Goal: Answer question/provide support: Answer question/provide support

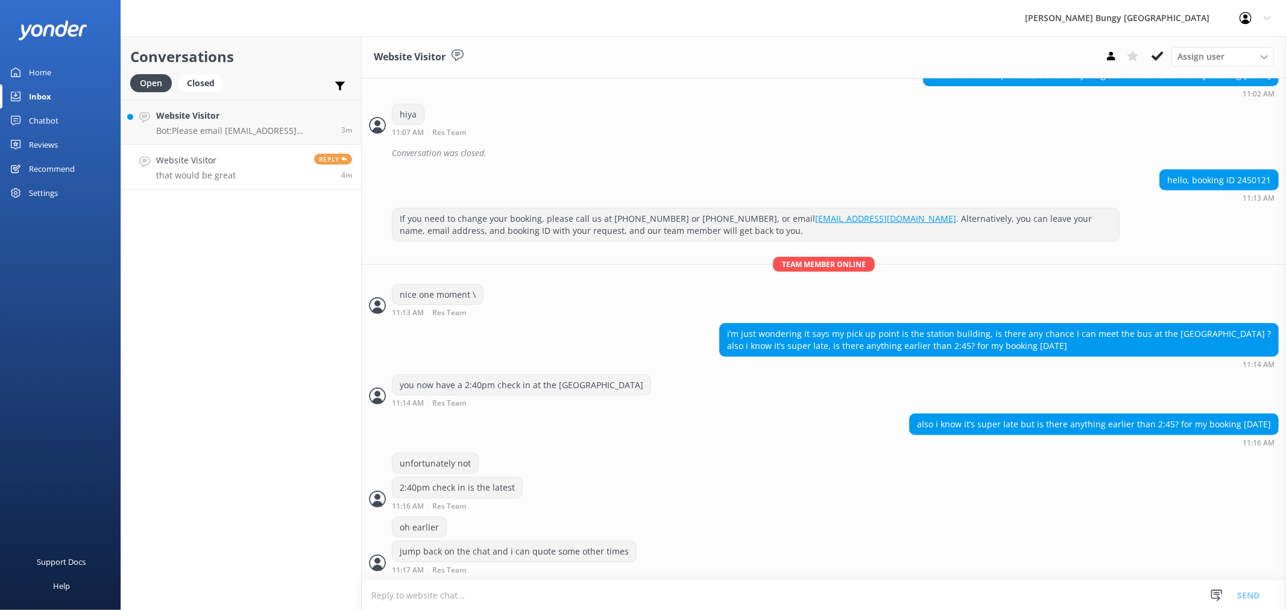
scroll to position [461, 0]
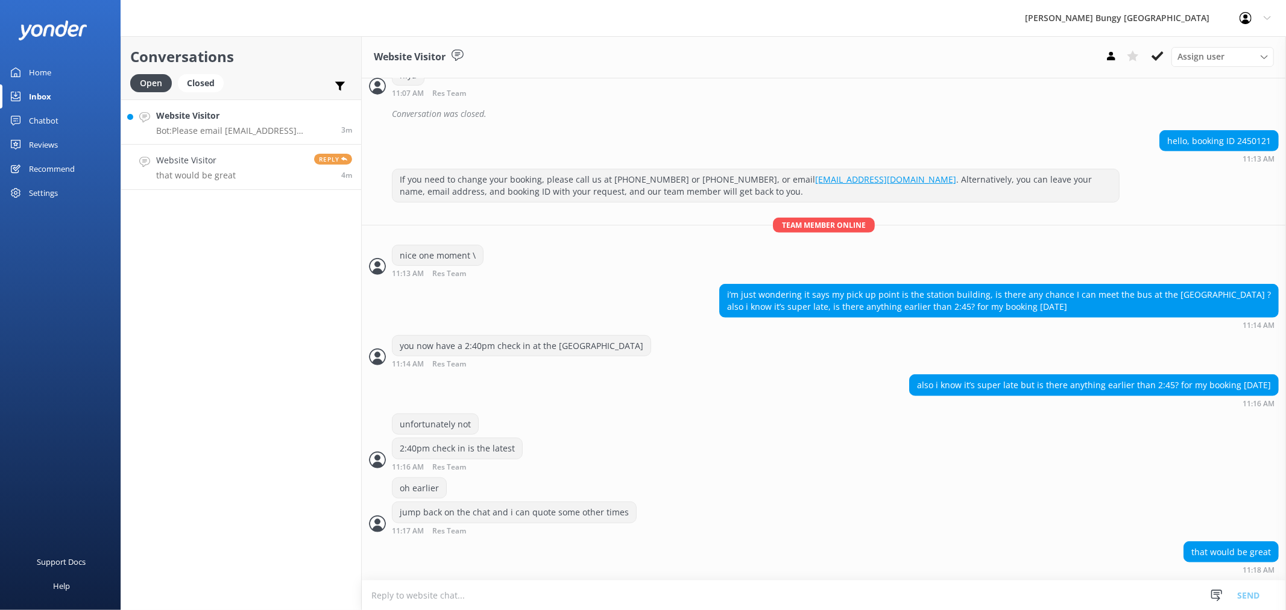
click at [262, 134] on p "Bot: Please email [EMAIL_ADDRESS][DOMAIN_NAME] for assistance with refunds. Not…" at bounding box center [244, 130] width 176 height 11
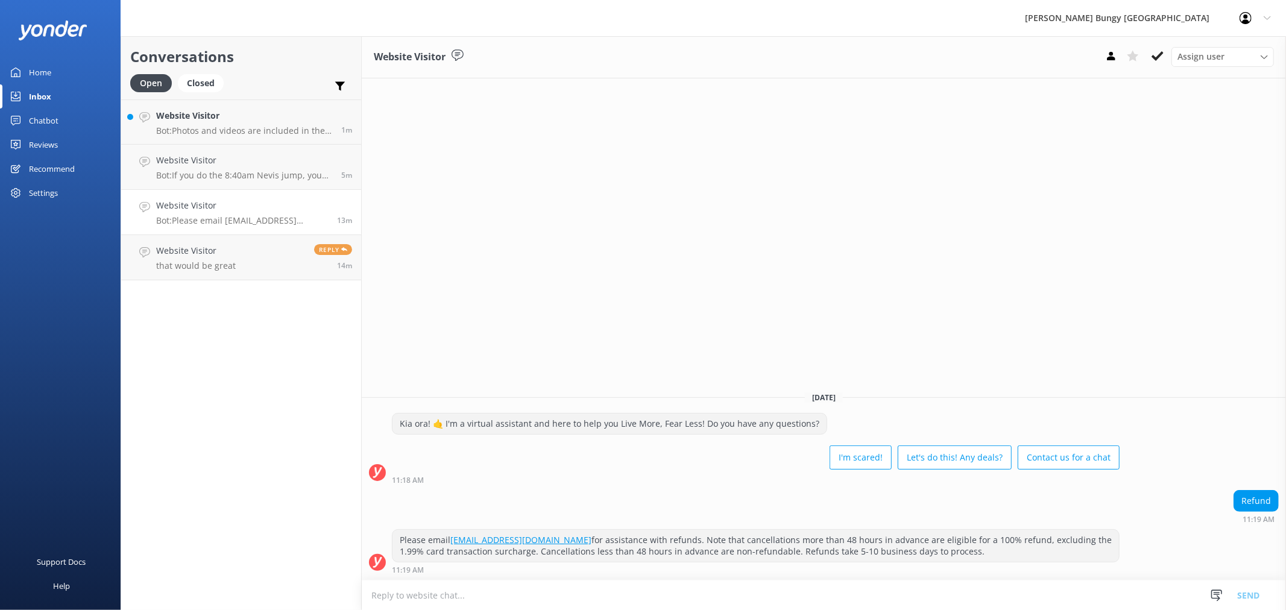
click at [1174, 233] on div "Website Visitor Assign user [PERSON_NAME] [PERSON_NAME] Tech Admin [PERSON_NAME…" at bounding box center [824, 323] width 925 height 574
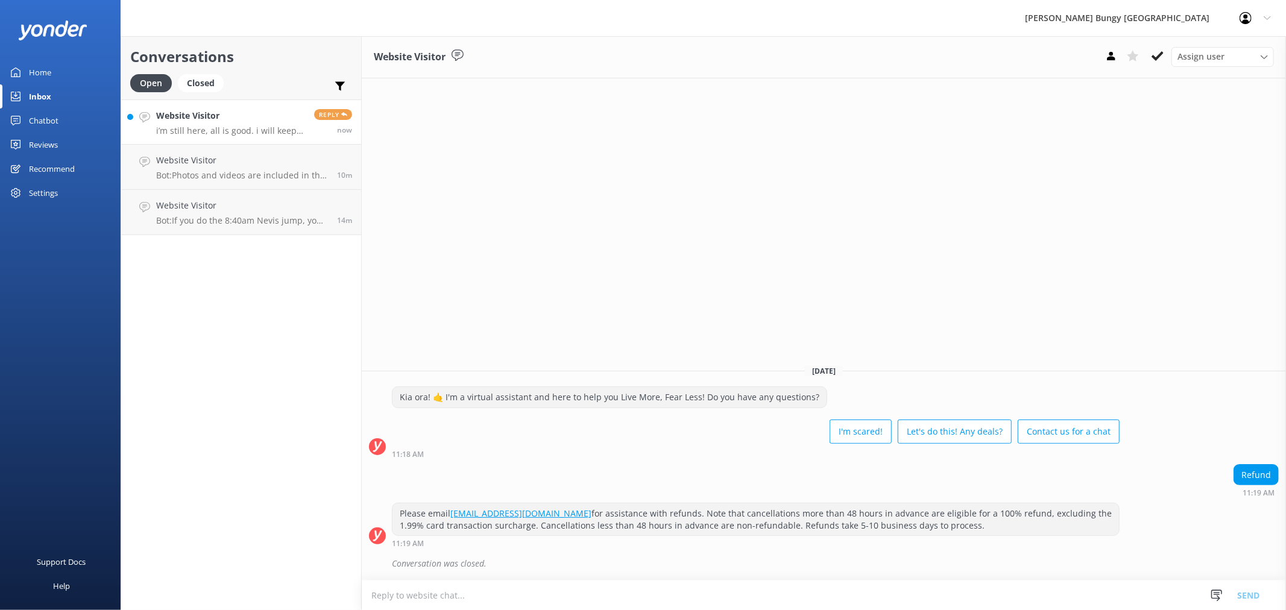
click at [276, 112] on h4 "Website Visitor" at bounding box center [230, 115] width 149 height 13
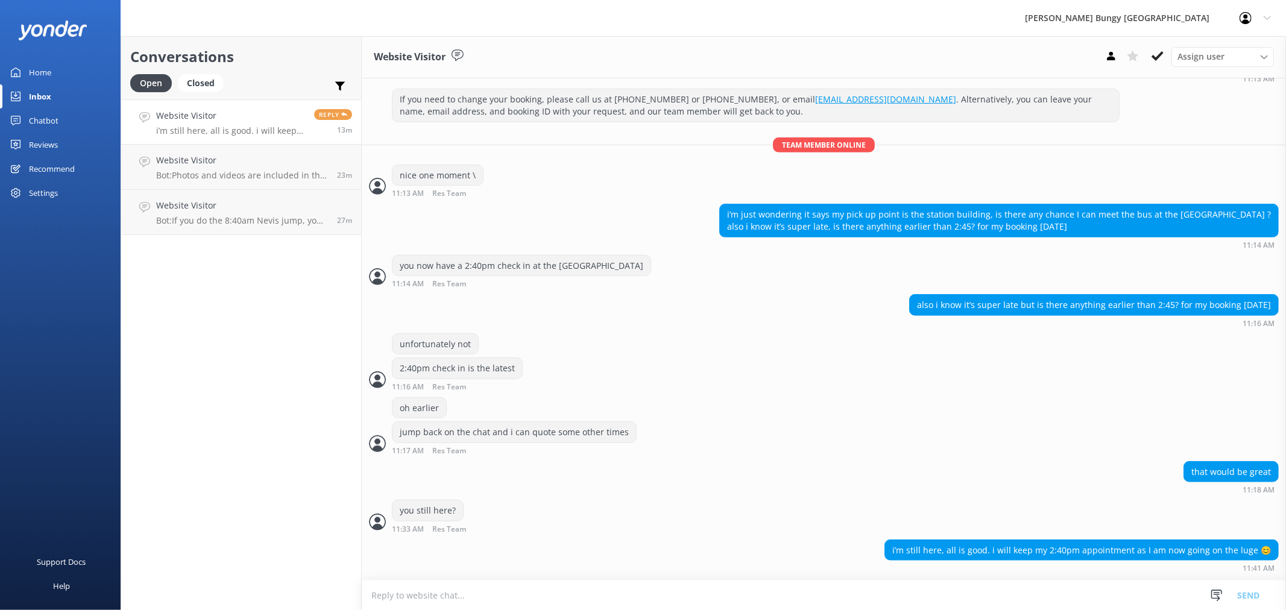
scroll to position [566, 0]
